Goal: Complete application form

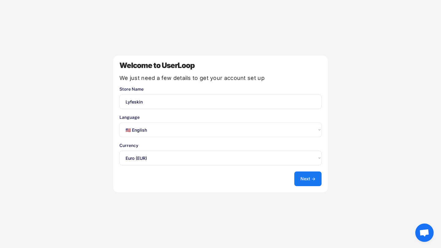
select select ""en""
select select ""1348695171700984260__LOOKUP__1635527639173x833446490375085600""
select select ""fr""
click at [309, 177] on button "Next →" at bounding box center [307, 178] width 27 height 15
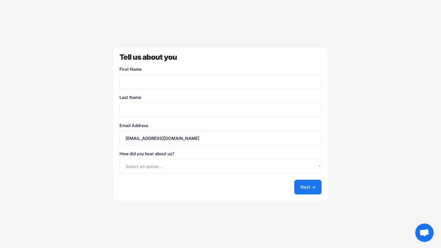
select select ""shopify_app_store""
type input "f"
type input "Fanta"
type input "[PERSON_NAME]"
click at [302, 186] on button "Next →" at bounding box center [307, 187] width 27 height 15
